Goal: Task Accomplishment & Management: Use online tool/utility

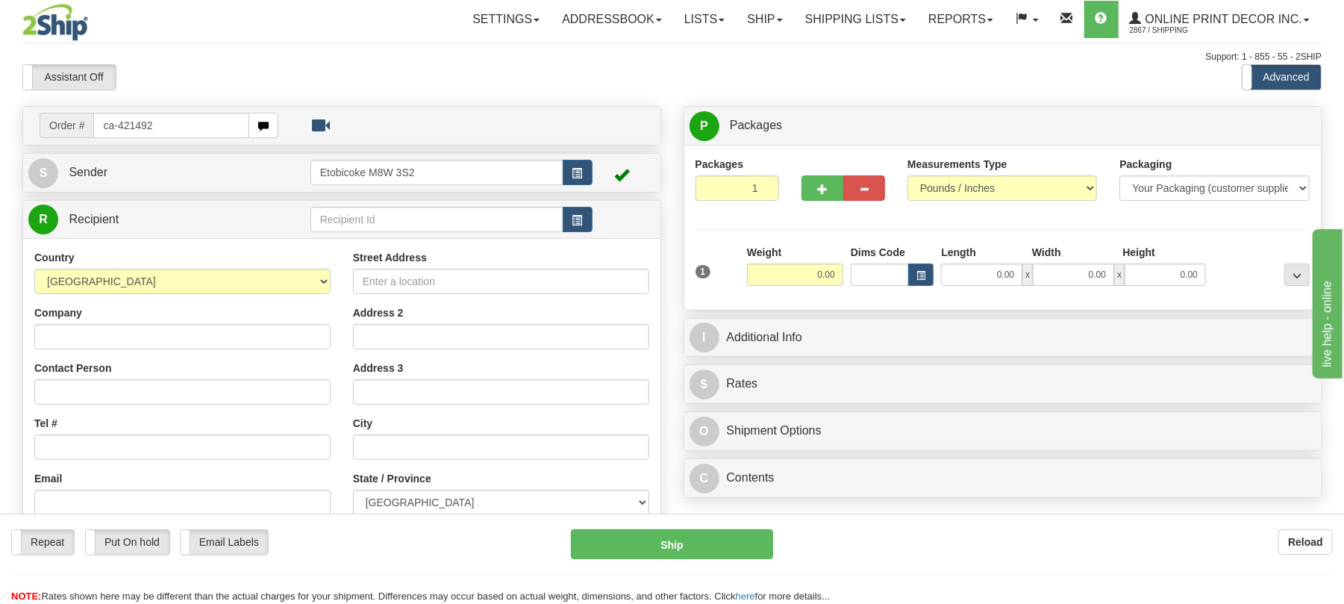
type input "ca-421492"
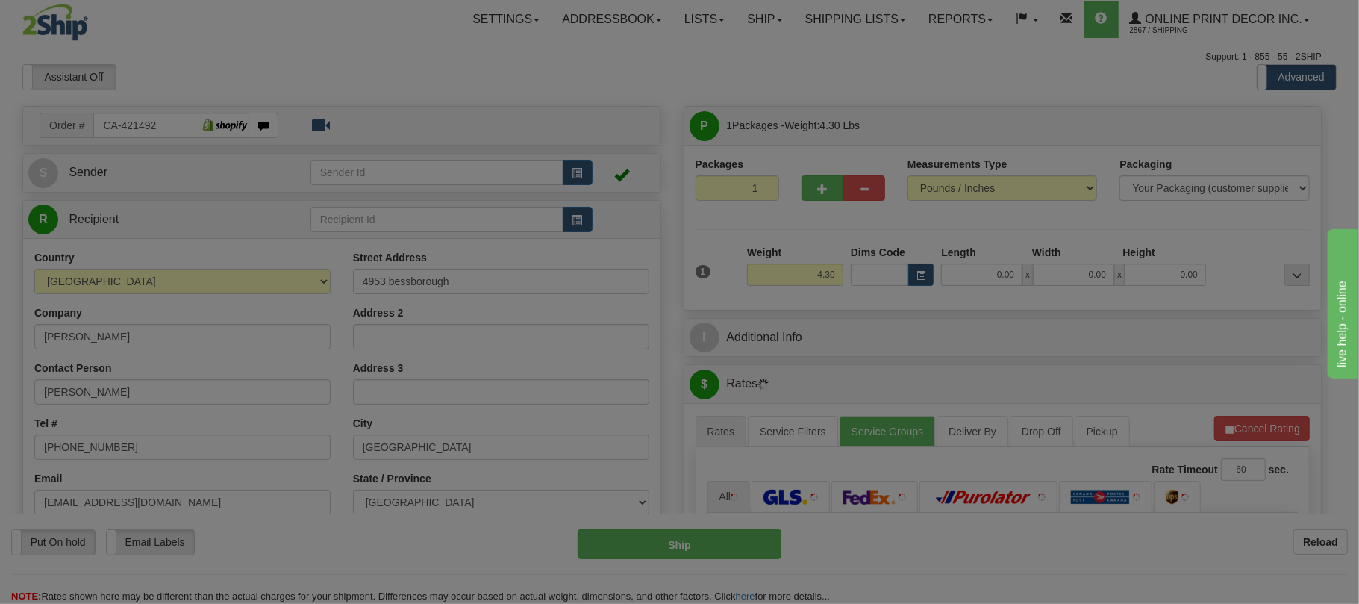
type input "MONTREAL"
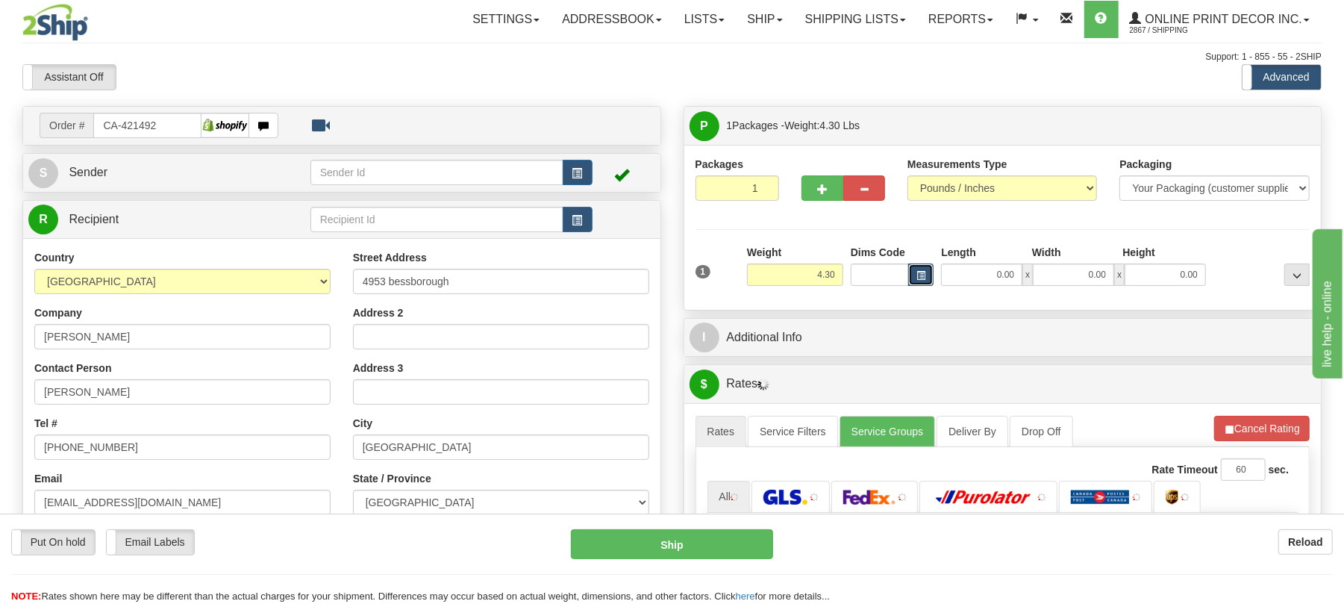
click at [925, 272] on button "button" at bounding box center [920, 274] width 25 height 22
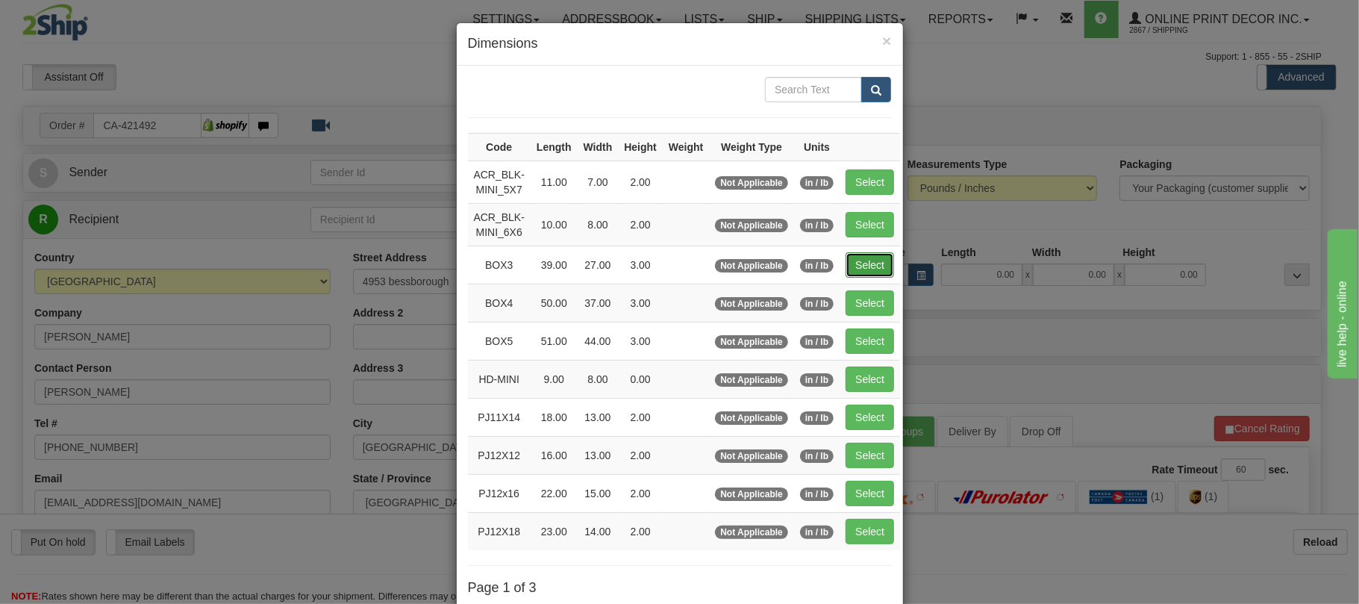
click at [858, 269] on button "Select" at bounding box center [869, 264] width 48 height 25
type input "BOX3"
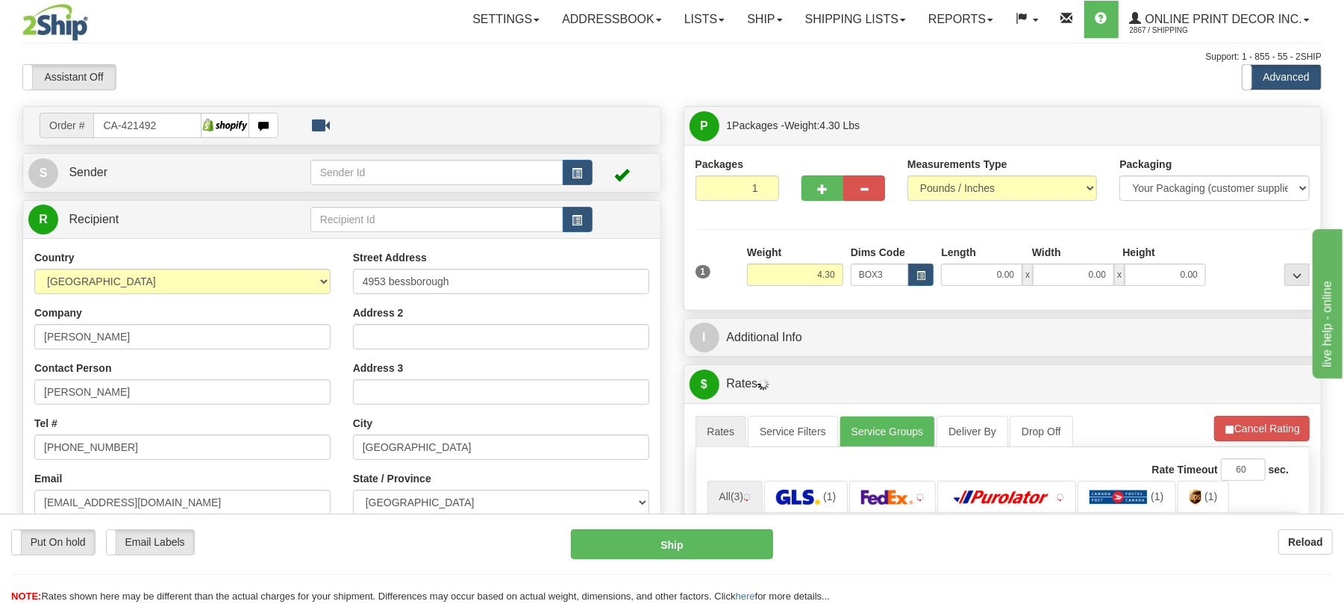
type input "39.00"
type input "27.00"
type input "3.00"
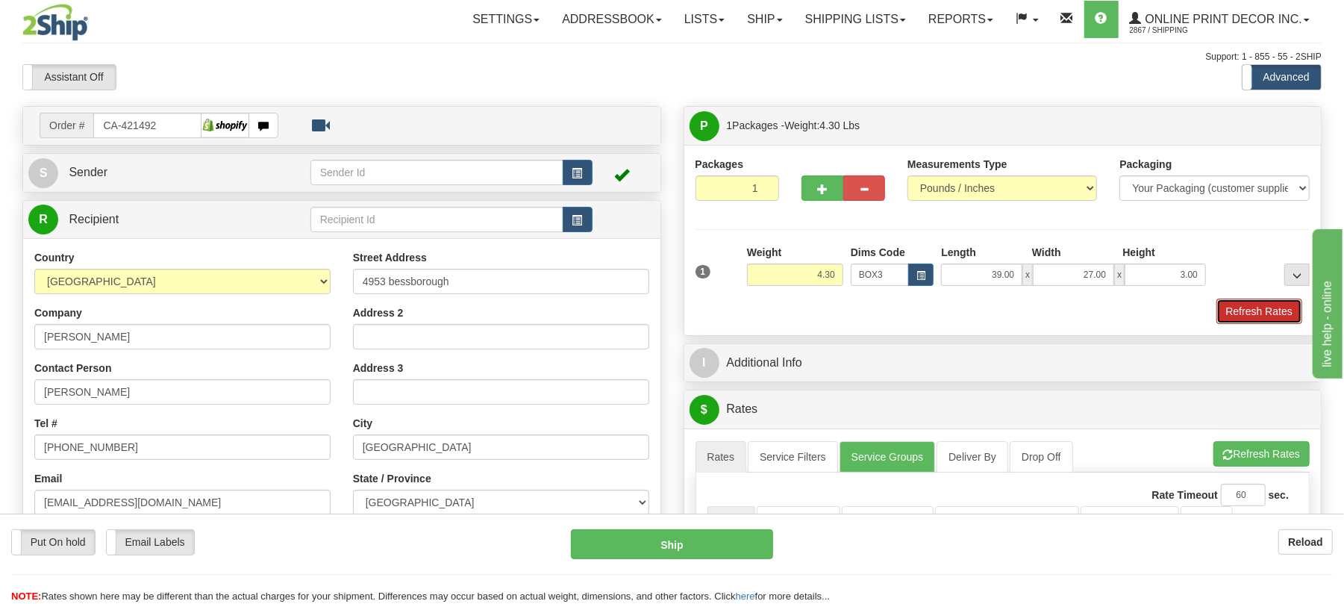
click at [1269, 316] on button "Refresh Rates" at bounding box center [1259, 310] width 86 height 25
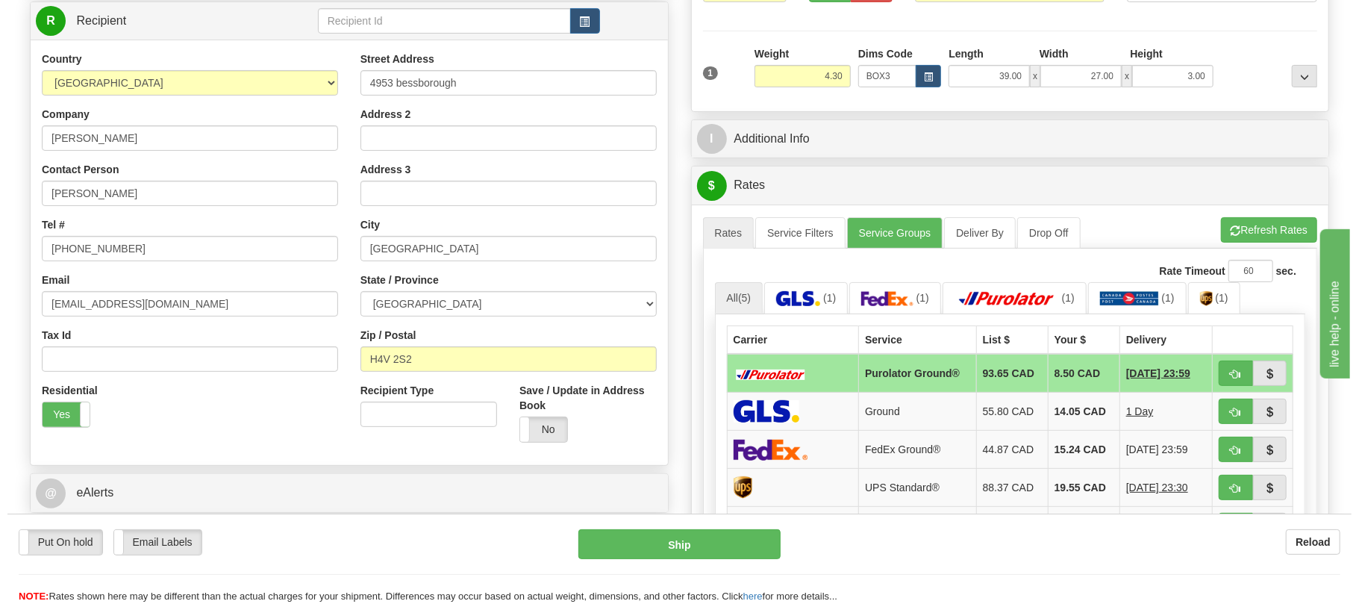
scroll to position [398, 0]
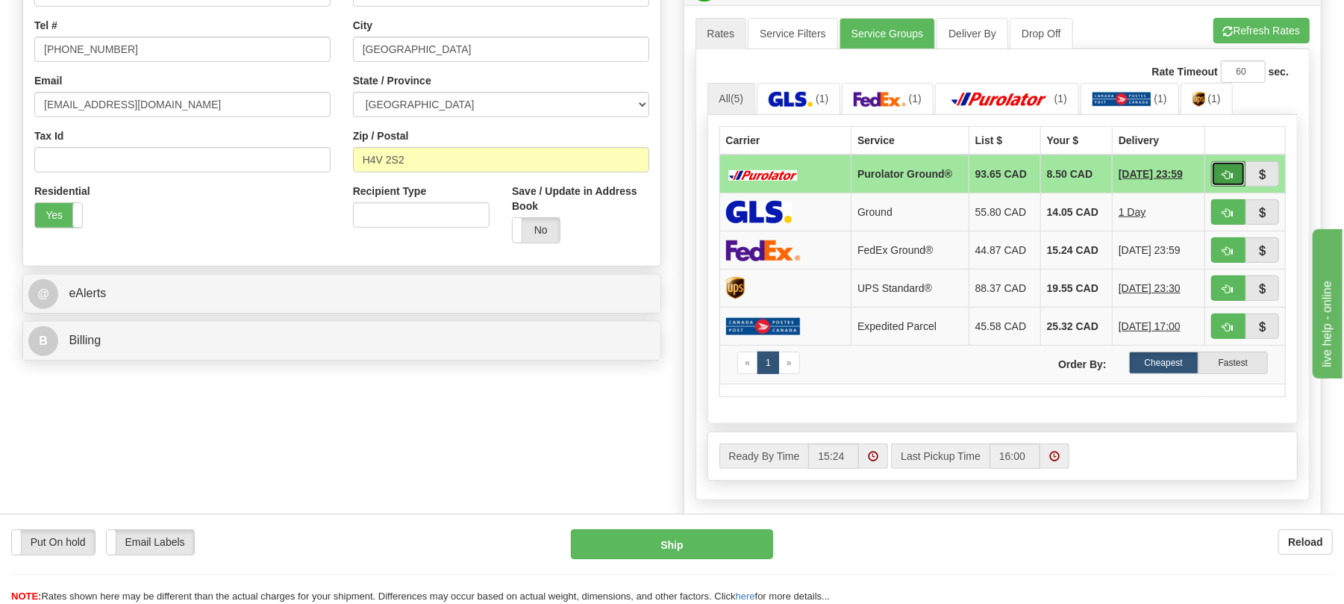
click at [1227, 180] on span "button" at bounding box center [1228, 175] width 10 height 10
type input "260"
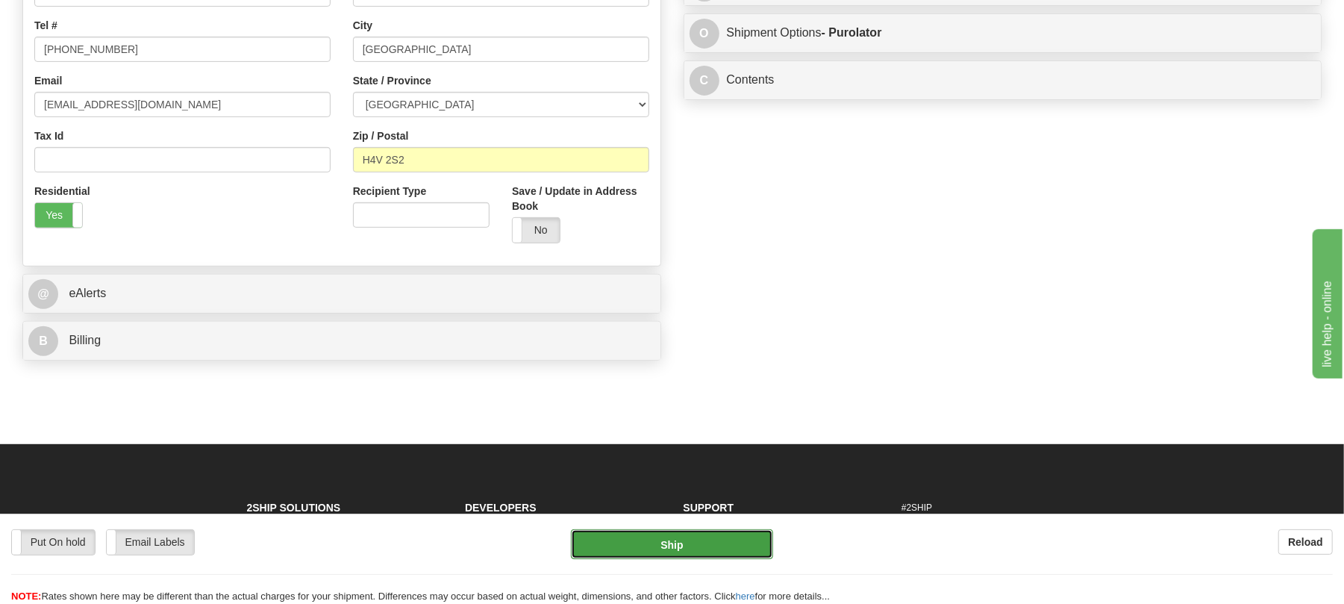
click at [685, 546] on button "Ship" at bounding box center [671, 544] width 201 height 30
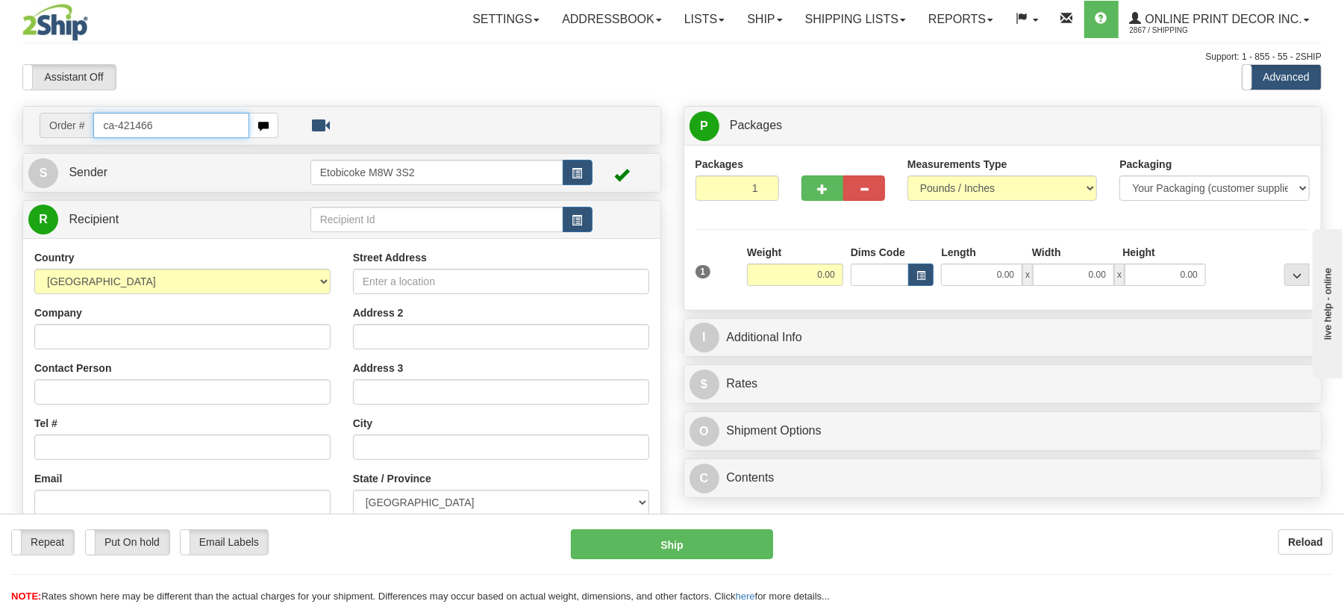
type input "ca-421466"
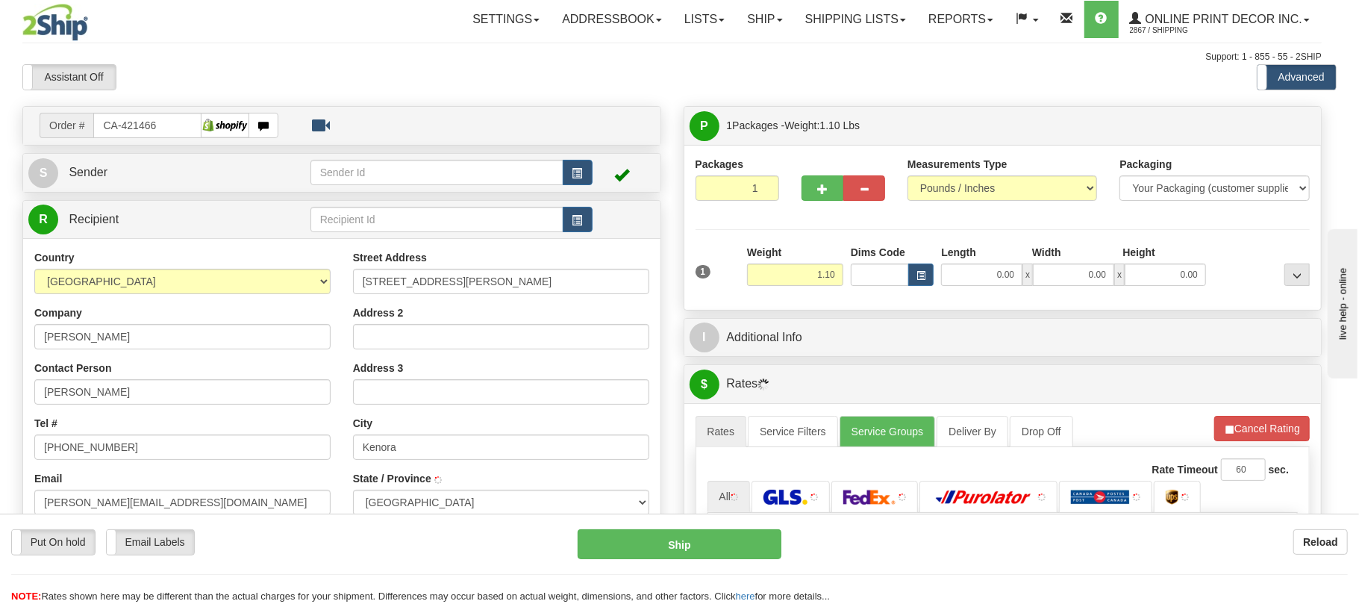
type input "KENORA"
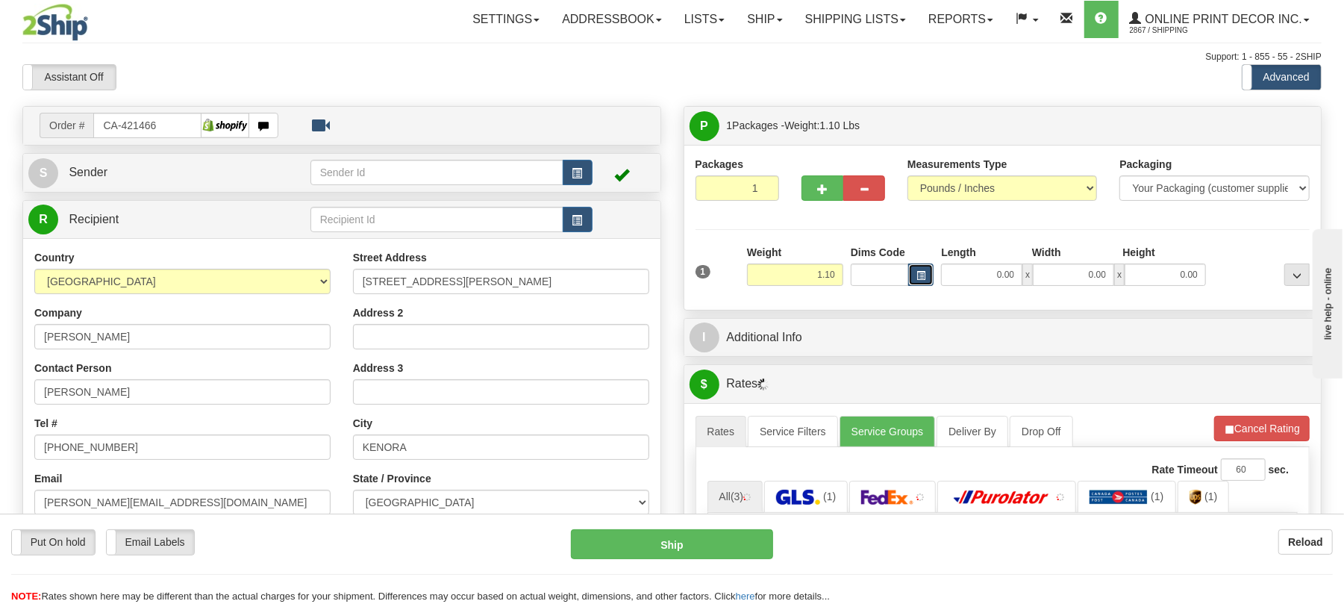
click at [931, 284] on button "button" at bounding box center [920, 274] width 25 height 22
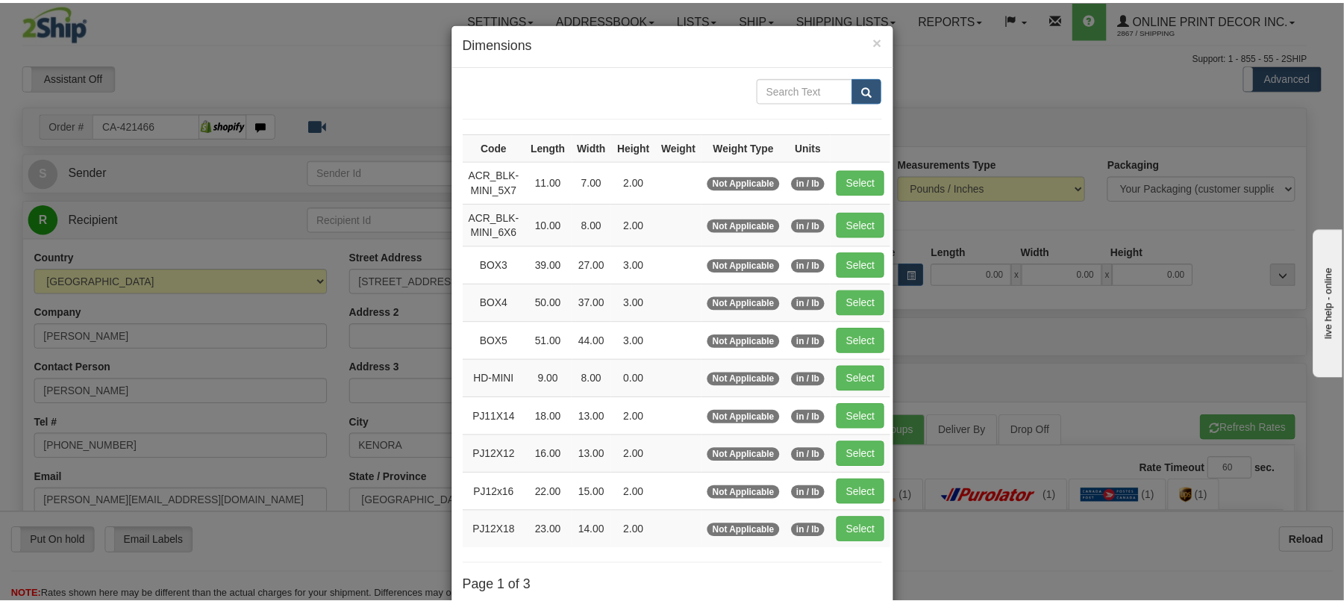
scroll to position [99, 0]
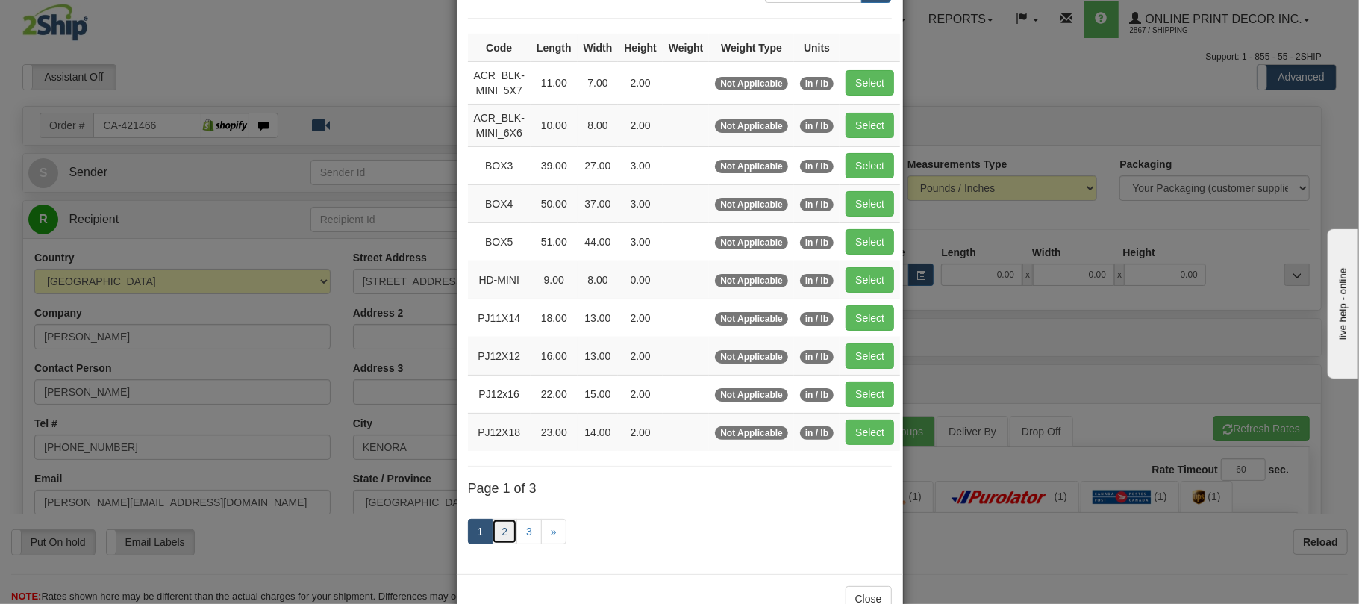
click at [507, 534] on link "2" at bounding box center [504, 531] width 25 height 25
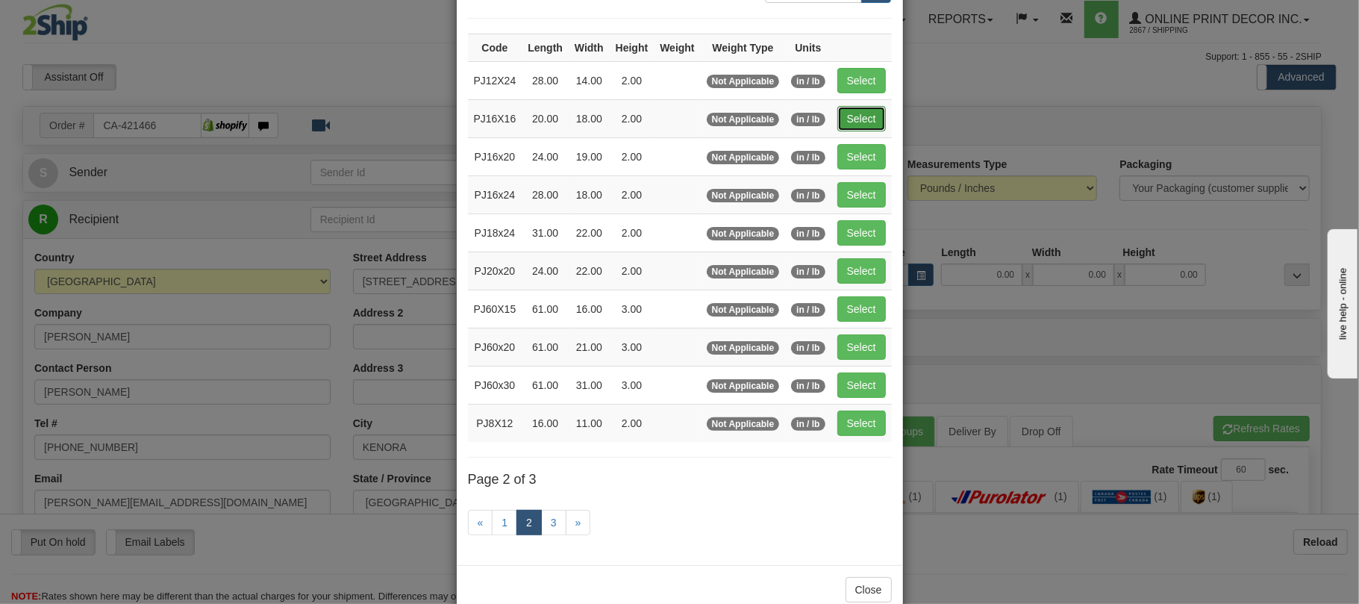
click at [873, 126] on button "Select" at bounding box center [861, 118] width 48 height 25
type input "PJ16X16"
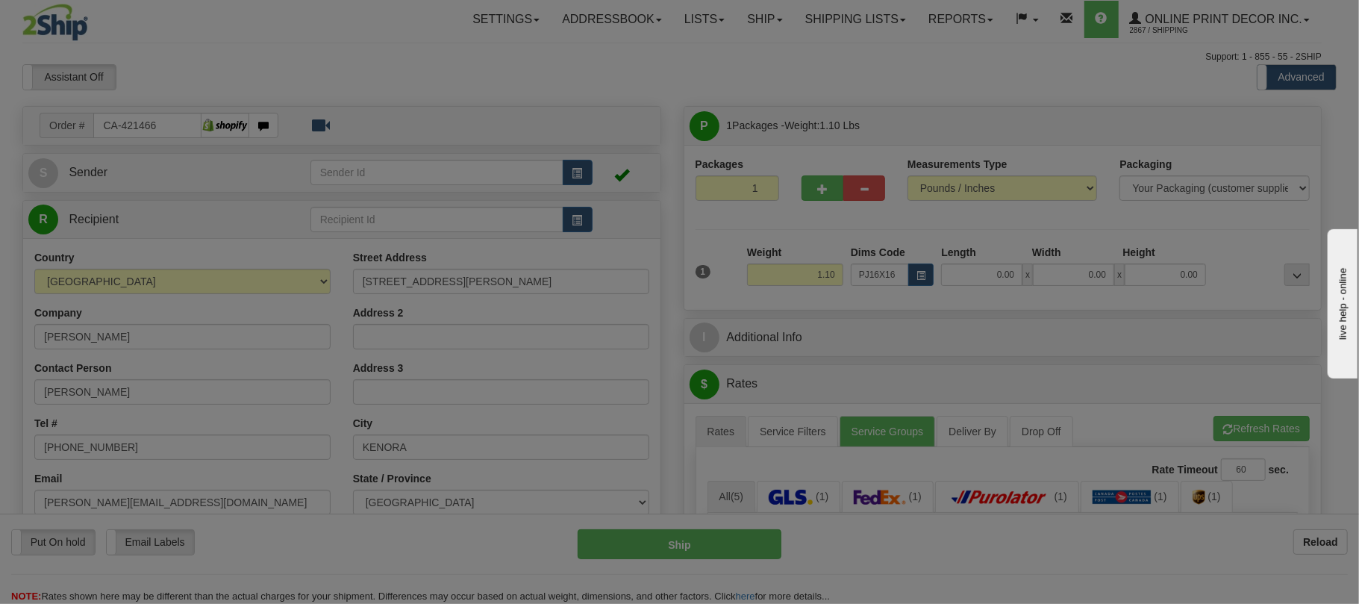
type input "20.00"
type input "18.00"
type input "2.00"
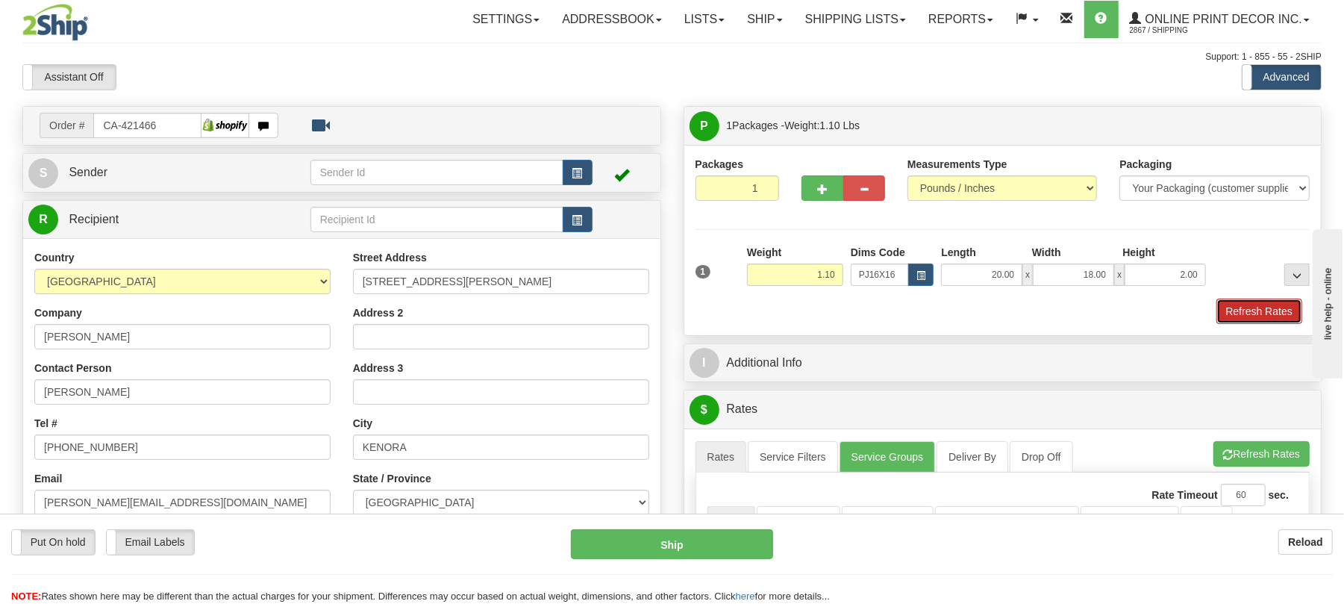
click at [1283, 324] on button "Refresh Rates" at bounding box center [1259, 310] width 86 height 25
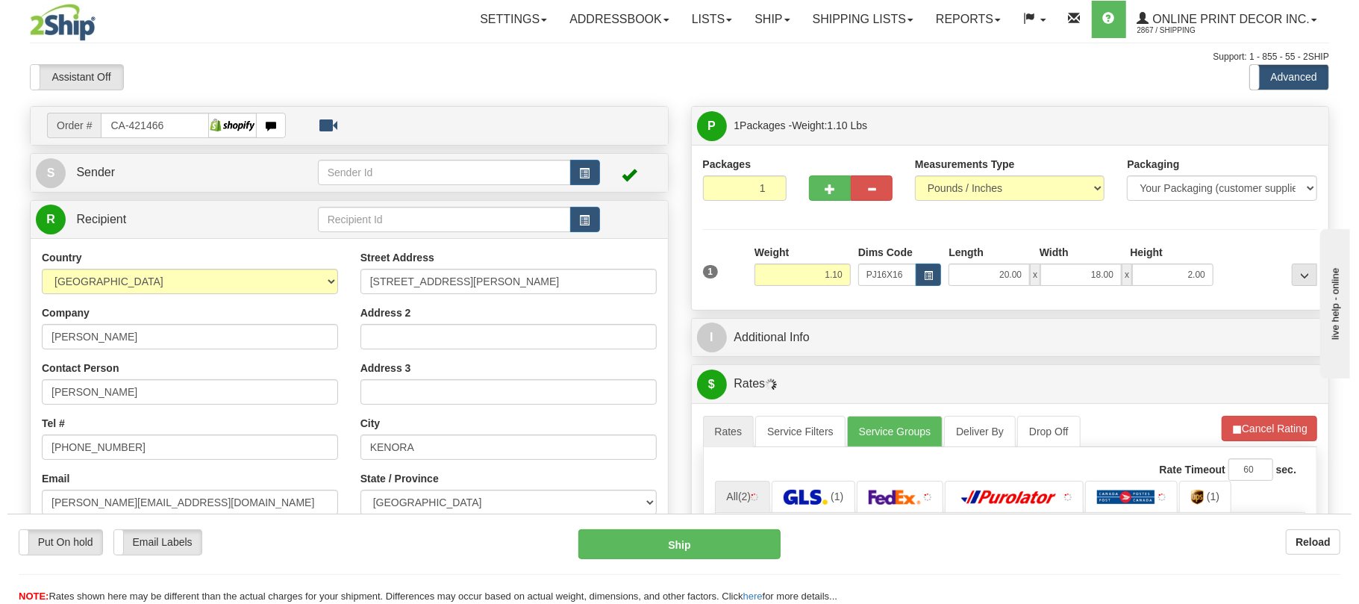
scroll to position [198, 0]
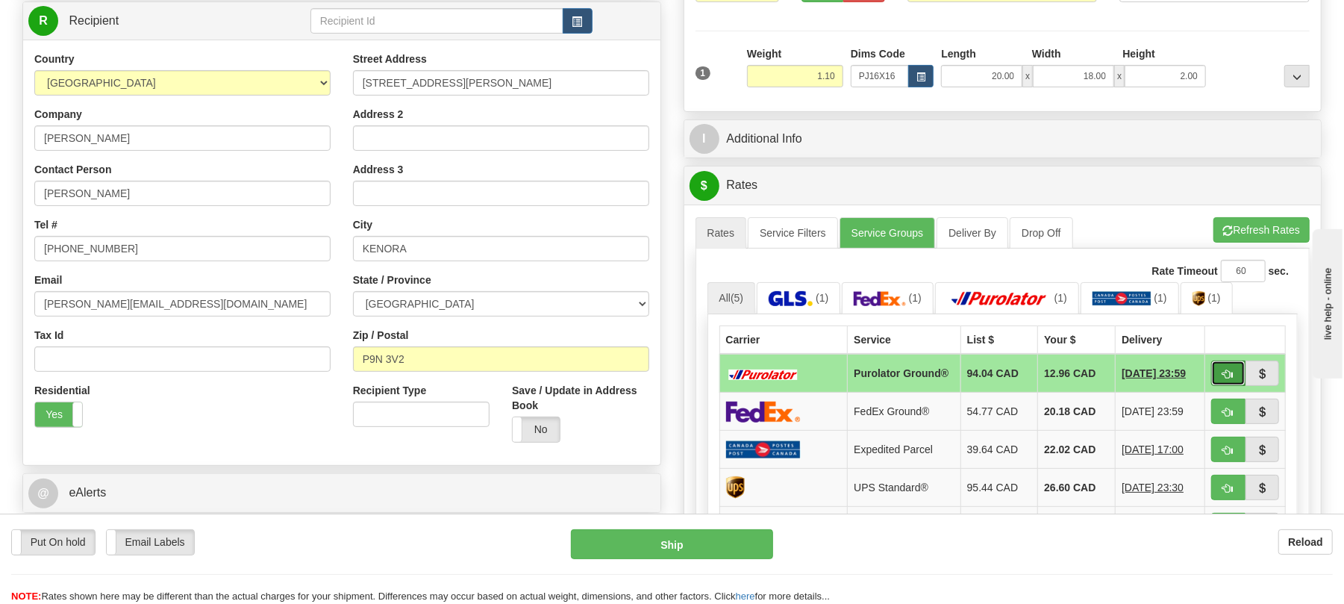
click at [1223, 379] on span "button" at bounding box center [1228, 374] width 10 height 10
type input "260"
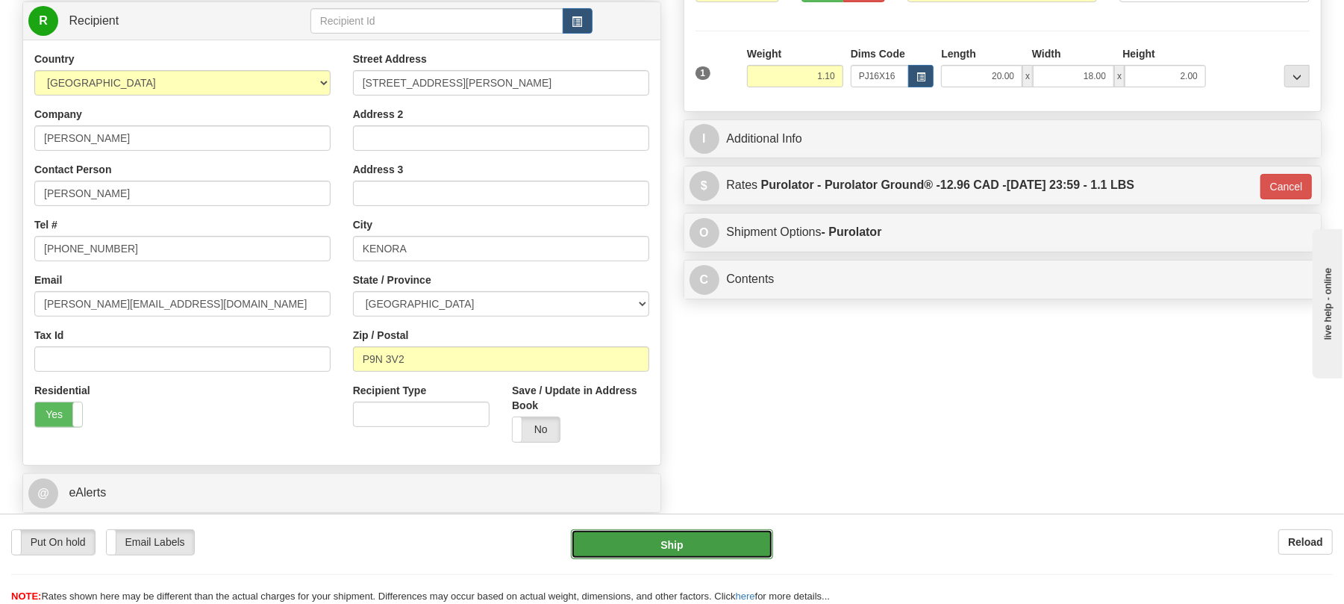
click at [710, 538] on button "Ship" at bounding box center [671, 544] width 201 height 30
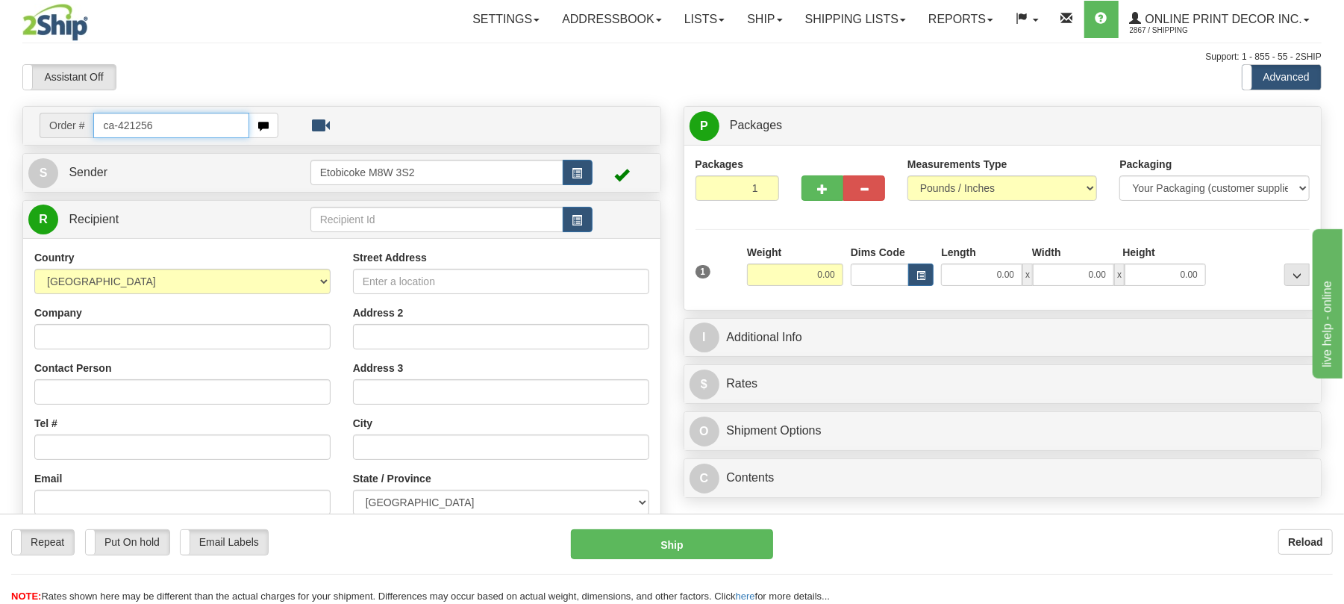
type input "ca-421256"
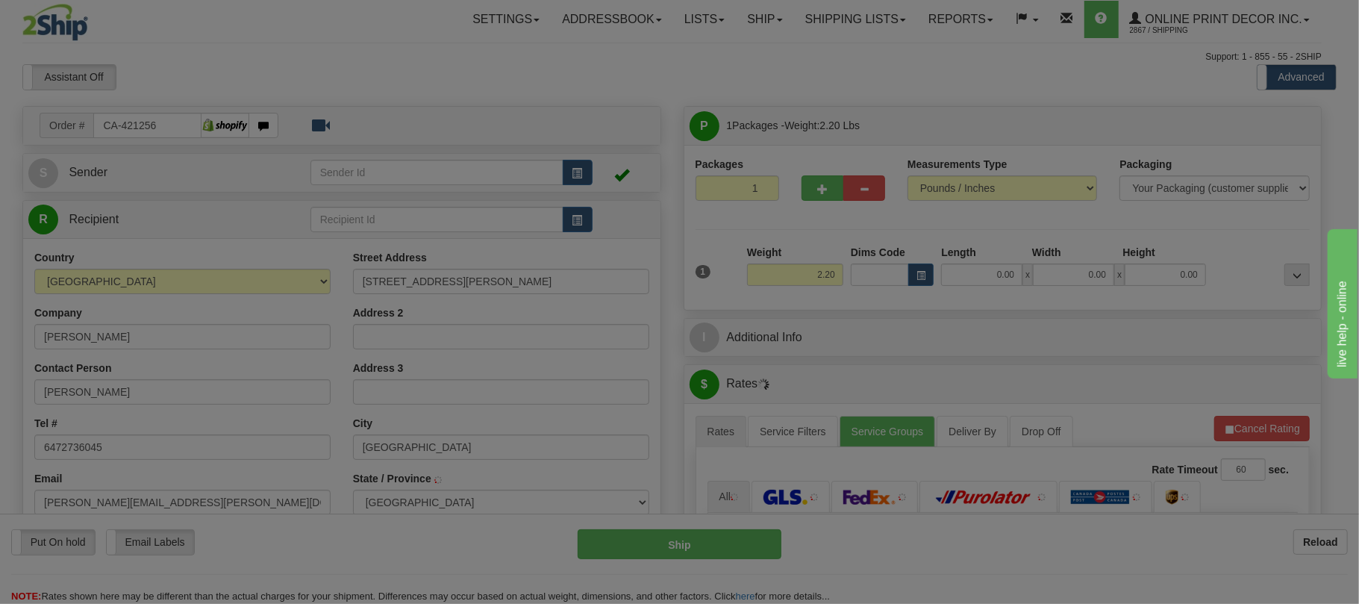
type input "NORTH YORK"
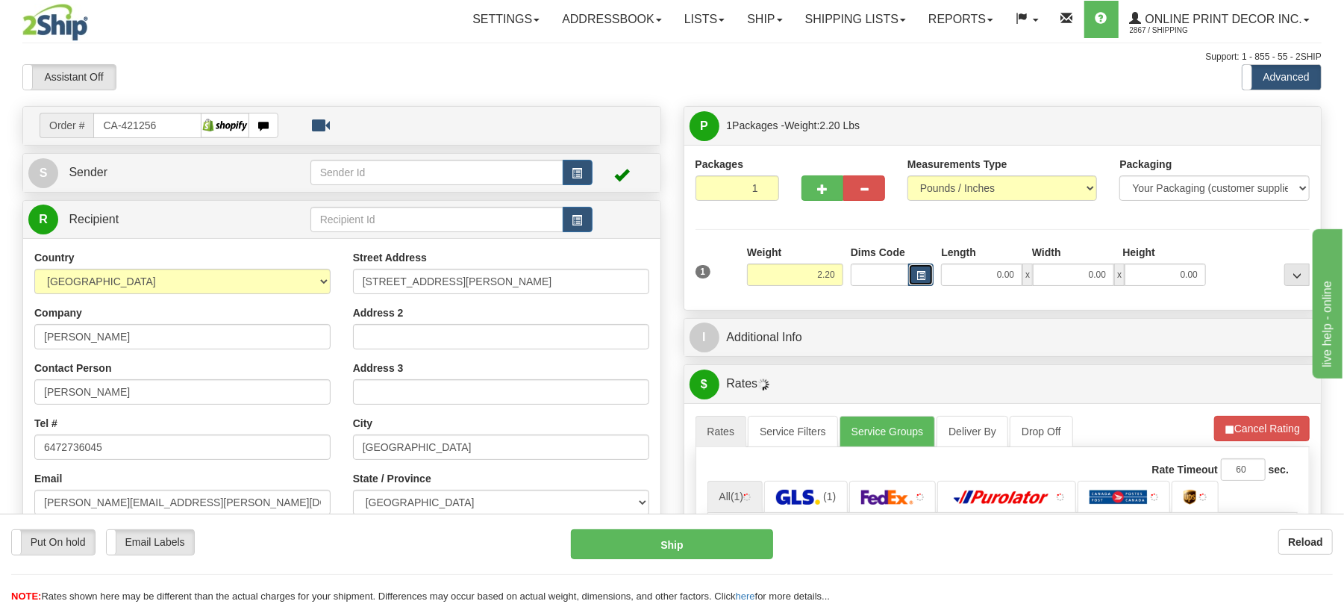
click at [925, 282] on button "button" at bounding box center [920, 274] width 25 height 22
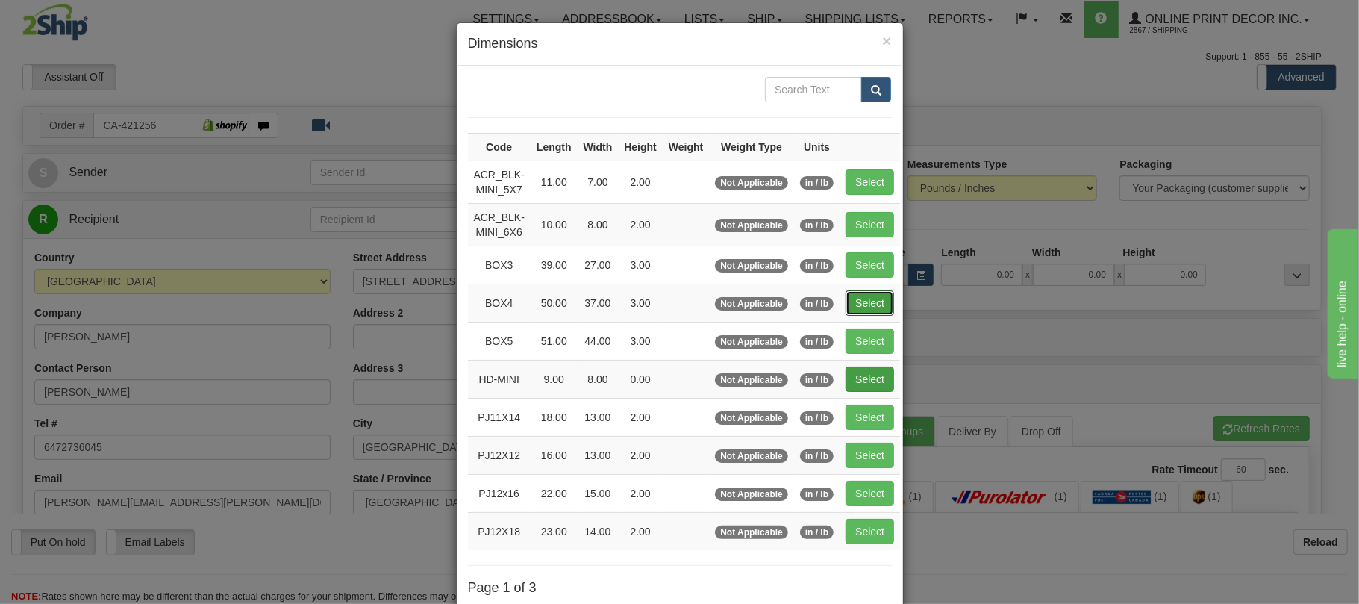
click at [886, 313] on button "Select" at bounding box center [869, 302] width 48 height 25
type input "BOX4"
type input "50.00"
type input "37.00"
type input "3.00"
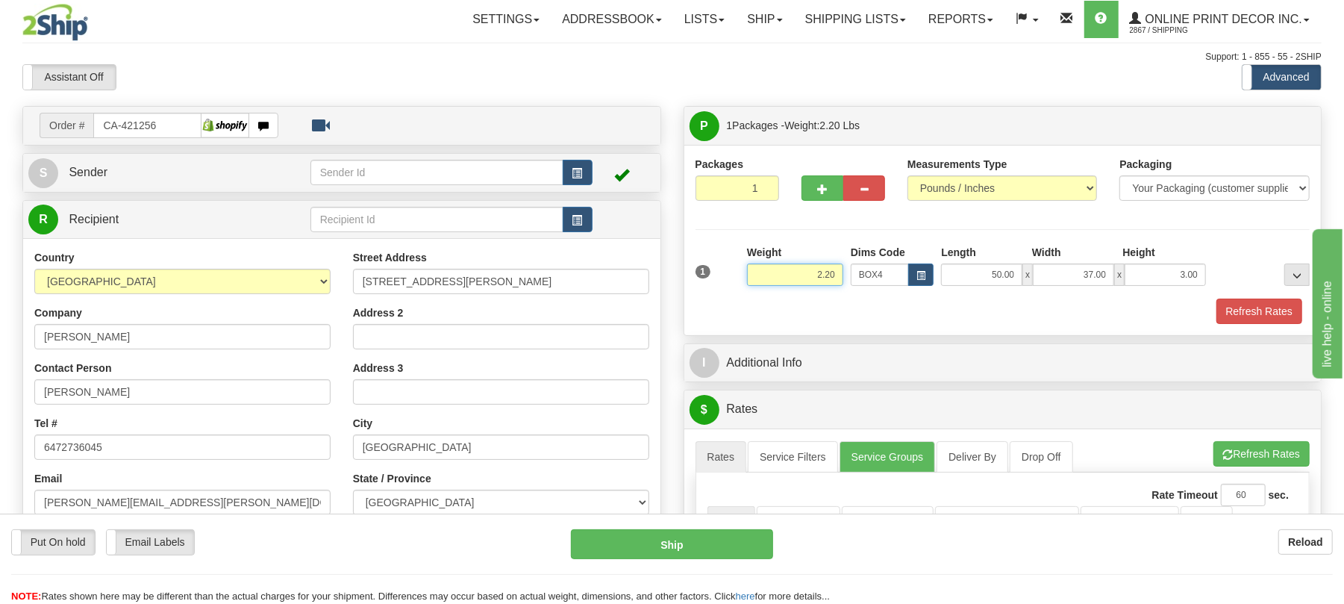
drag, startPoint x: 824, startPoint y: 275, endPoint x: 880, endPoint y: 281, distance: 56.9
click at [880, 281] on div "1 Weight 2.20 Dims Code BOX4" at bounding box center [1003, 271] width 622 height 53
type input "5.20"
click at [1275, 315] on button "Refresh Rates" at bounding box center [1259, 310] width 86 height 25
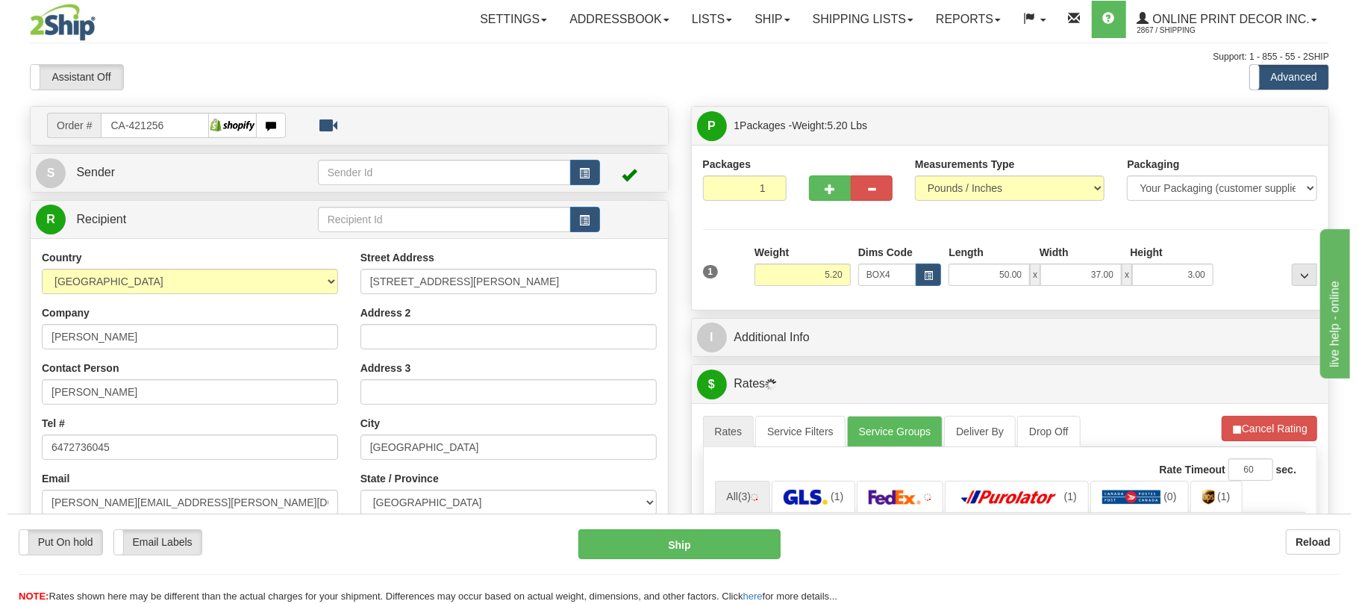
scroll to position [198, 0]
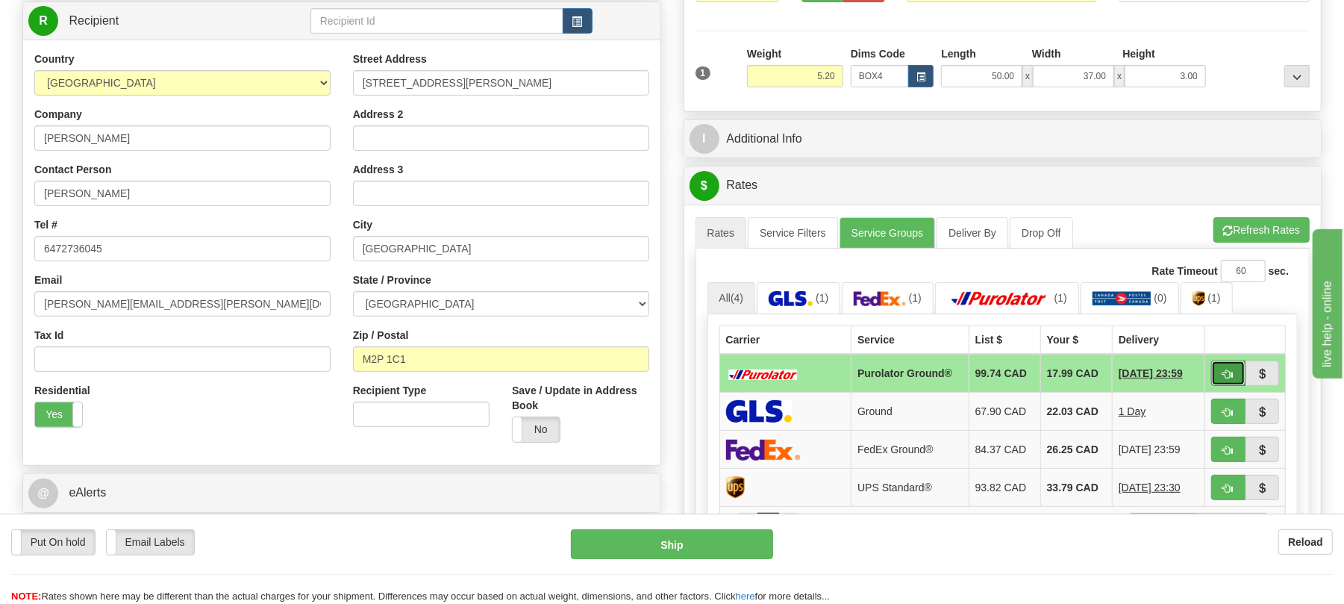
click at [1222, 386] on button "button" at bounding box center [1228, 372] width 34 height 25
type input "260"
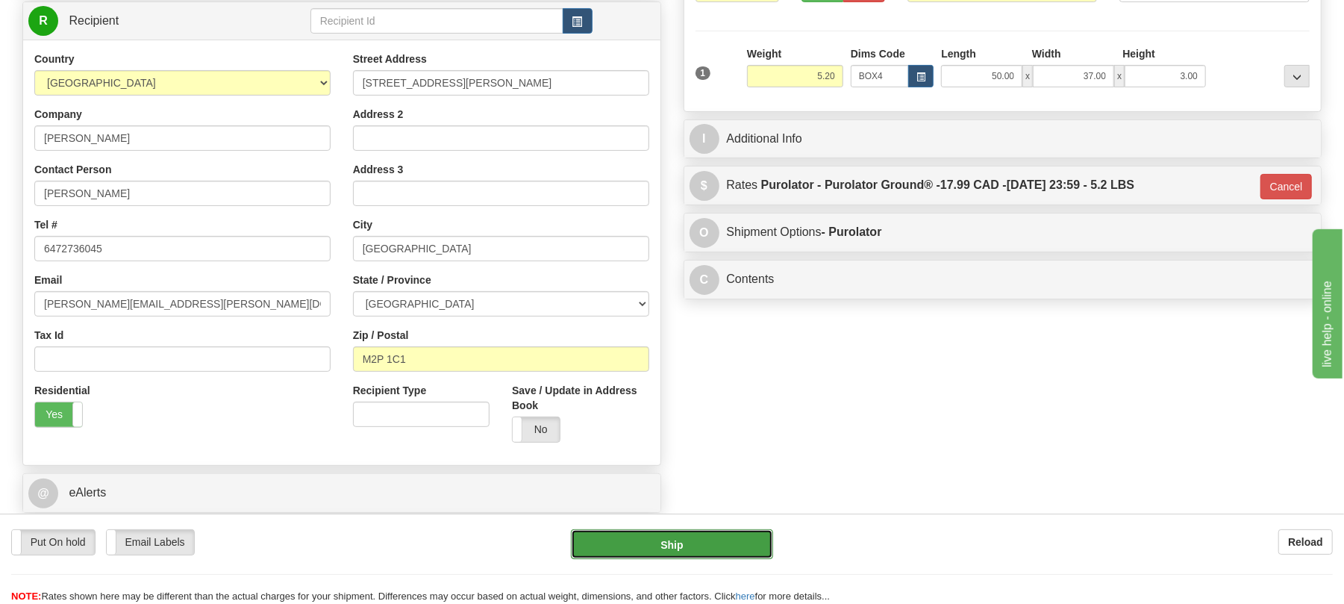
click at [646, 529] on button "Ship" at bounding box center [671, 544] width 201 height 30
